Goal: Task Accomplishment & Management: Manage account settings

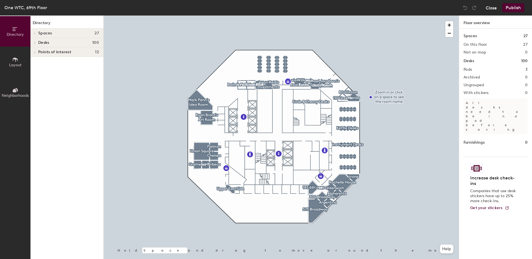
click at [494, 6] on button "Close" at bounding box center [491, 7] width 11 height 9
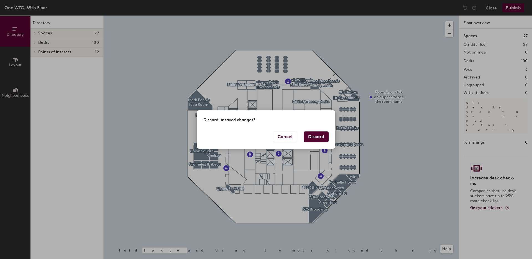
click at [305, 134] on button "Discard" at bounding box center [316, 136] width 25 height 11
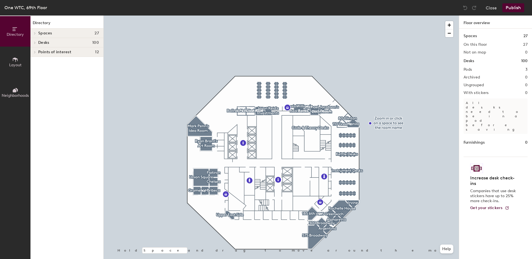
click at [277, 16] on div at bounding box center [281, 16] width 355 height 0
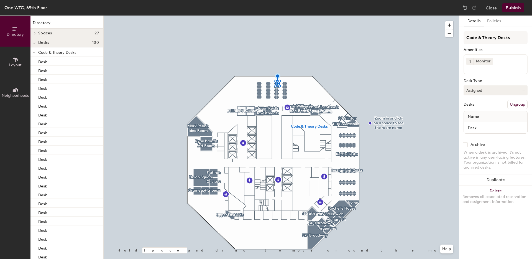
click at [493, 88] on button "Assigned" at bounding box center [495, 90] width 64 height 10
click at [473, 107] on div "Assigned" at bounding box center [491, 107] width 55 height 8
click at [515, 11] on button "Publish" at bounding box center [513, 7] width 22 height 9
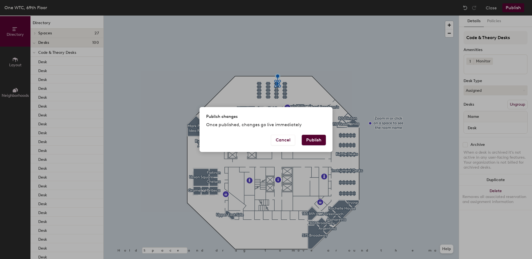
drag, startPoint x: 318, startPoint y: 137, endPoint x: 321, endPoint y: 137, distance: 3.1
click at [318, 137] on button "Publish" at bounding box center [314, 140] width 24 height 11
